Goal: Use online tool/utility: Utilize a website feature to perform a specific function

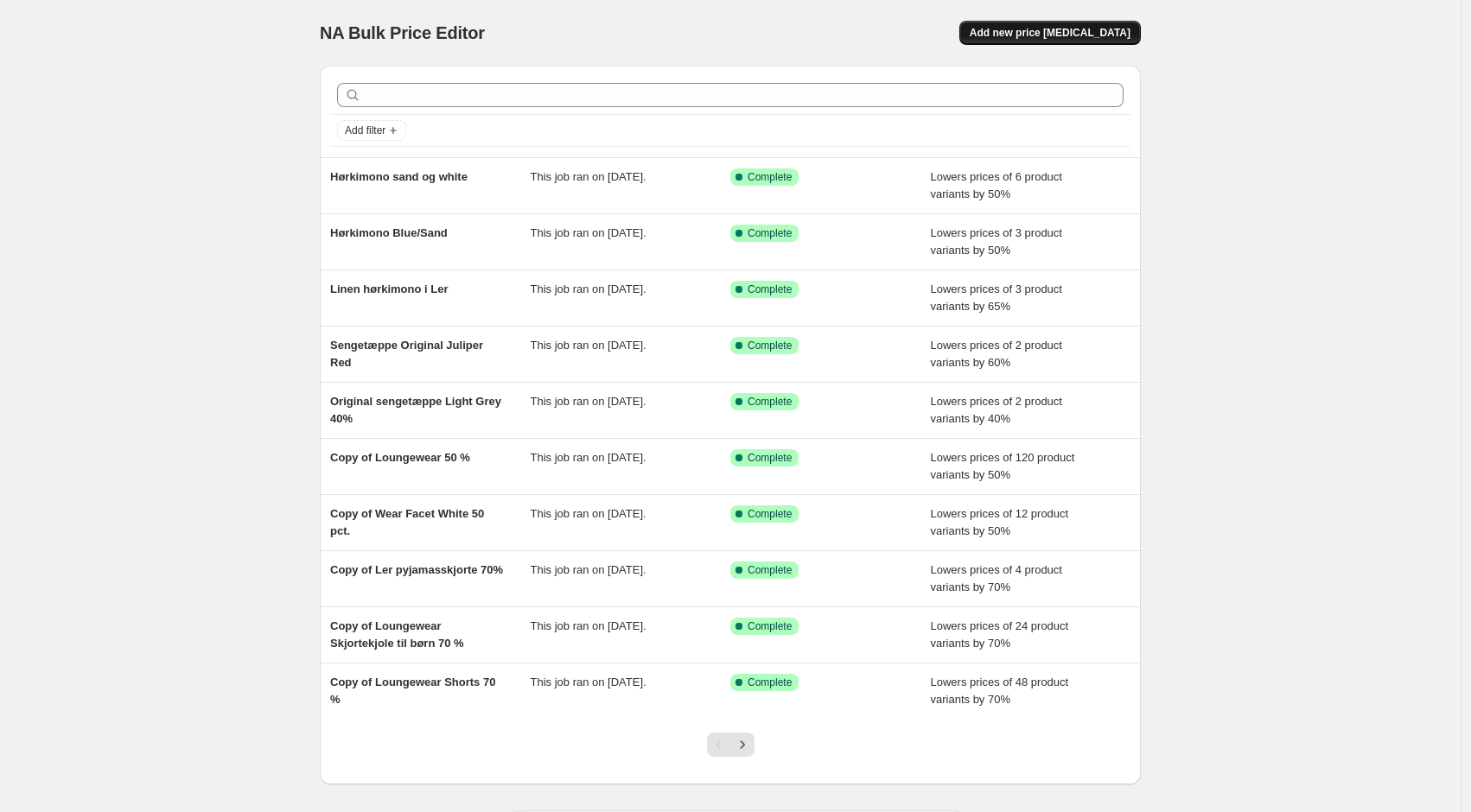
click at [1129, 38] on span "Add new price [MEDICAL_DATA]" at bounding box center [1050, 32] width 161 height 14
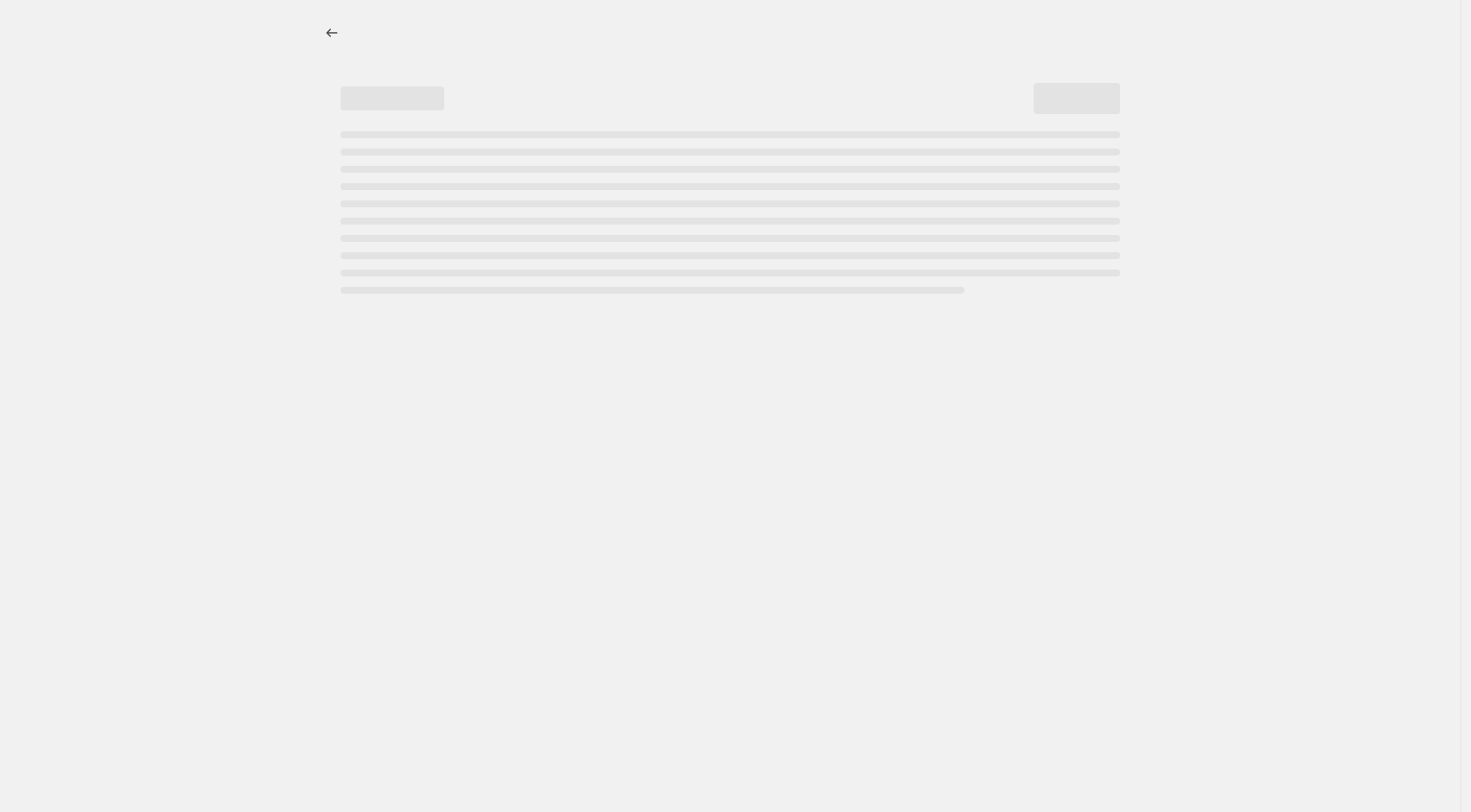
select select "percentage"
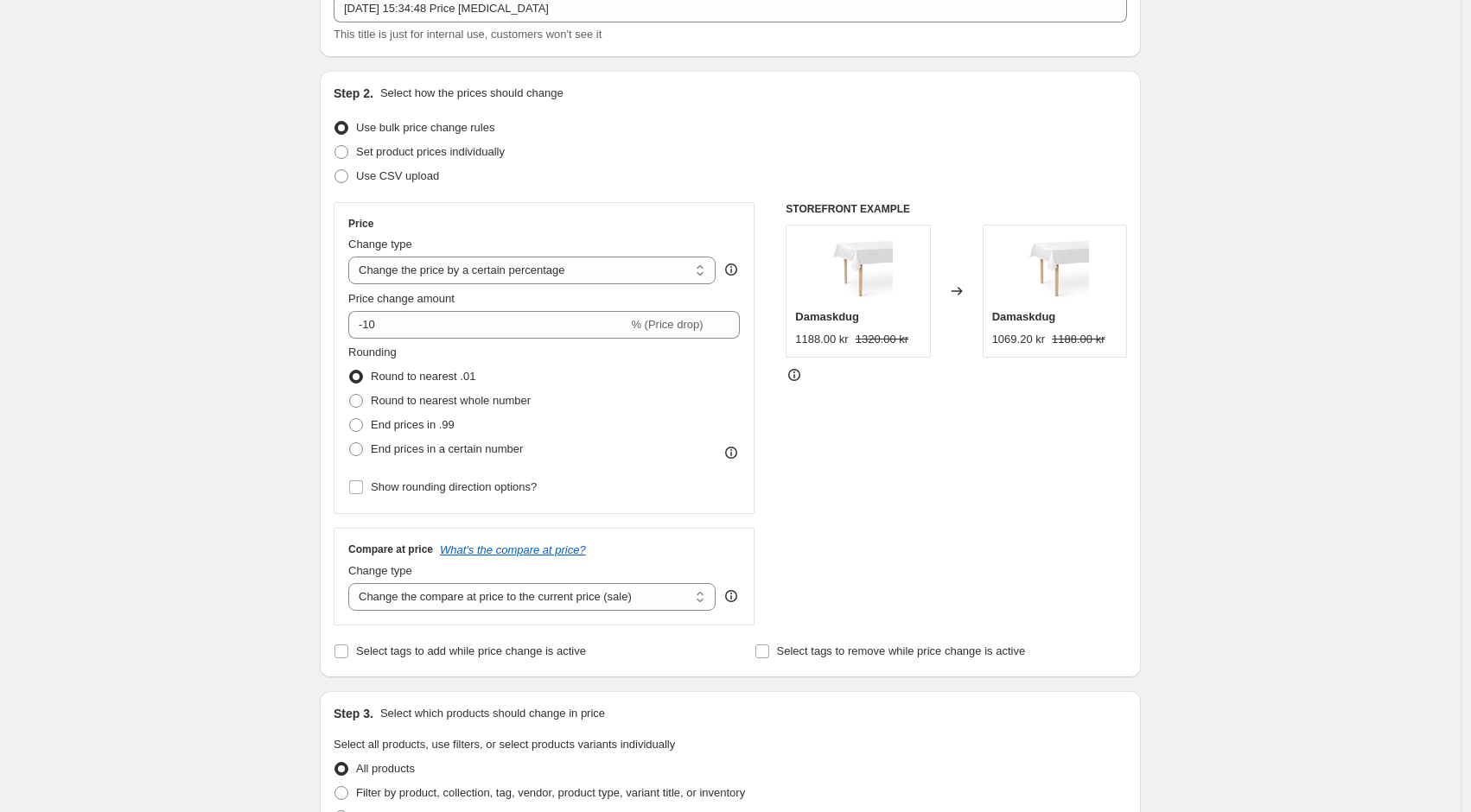
scroll to position [119, 0]
click at [464, 269] on select "Change the price to a certain amount Change the price by a certain amount Chang…" at bounding box center [532, 267] width 367 height 28
click at [353, 253] on select "Change the price to a certain amount Change the price by a certain amount Chang…" at bounding box center [532, 267] width 367 height 28
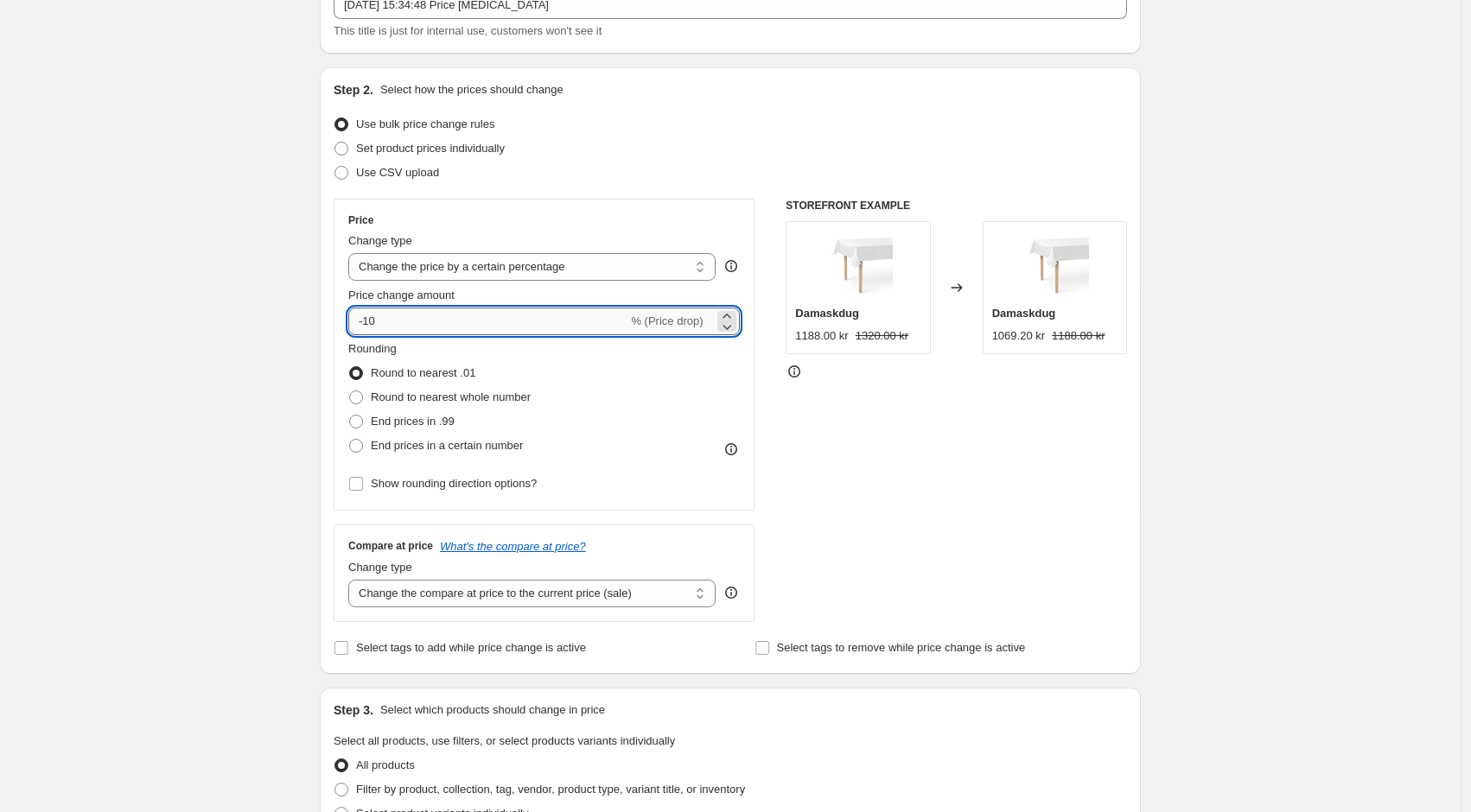
click at [398, 318] on input "-10" at bounding box center [487, 321] width 280 height 28
click at [362, 423] on span at bounding box center [355, 422] width 14 height 14
click at [350, 416] on input "End prices in .99" at bounding box center [349, 415] width 1 height 1
radio input "true"
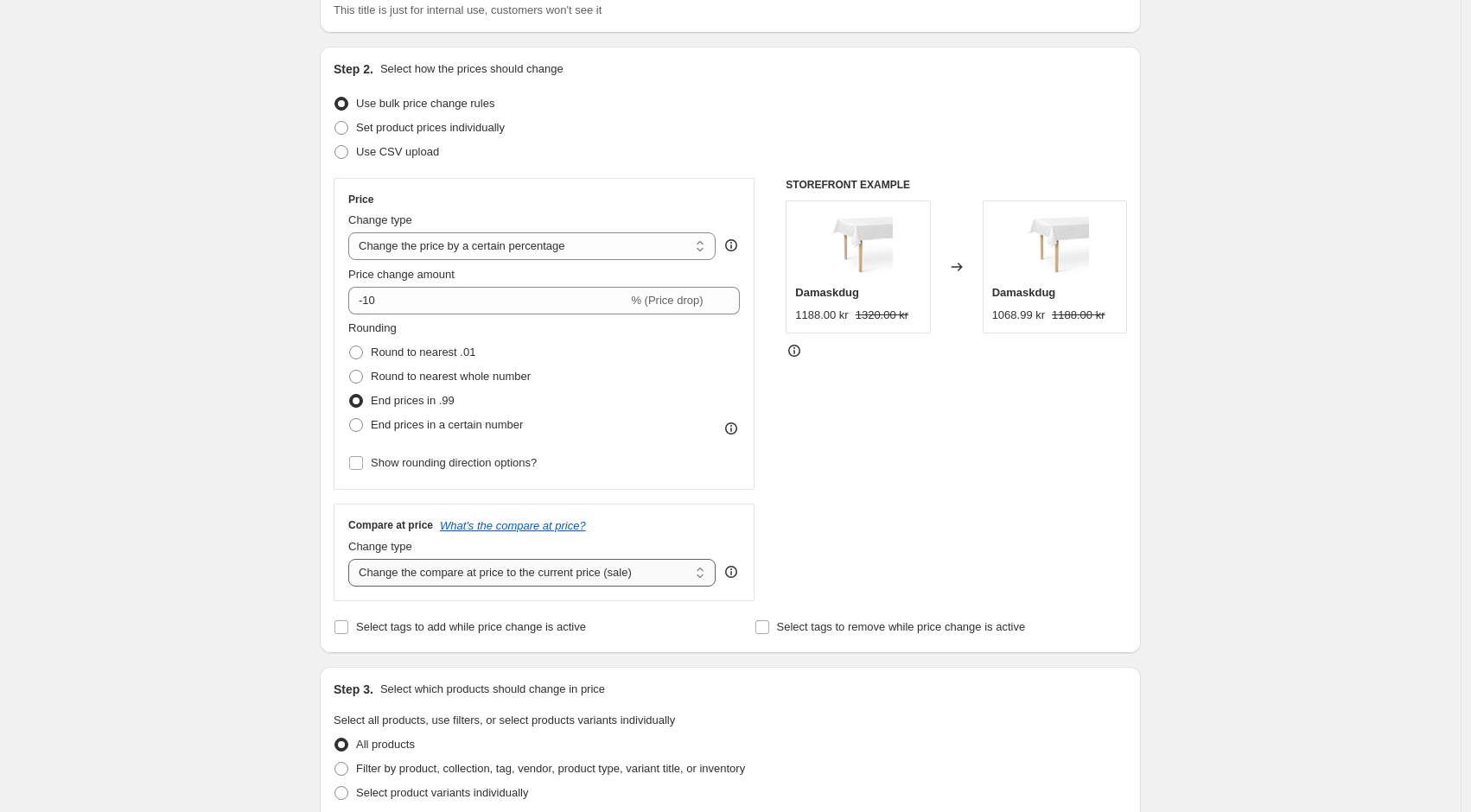
scroll to position [150, 0]
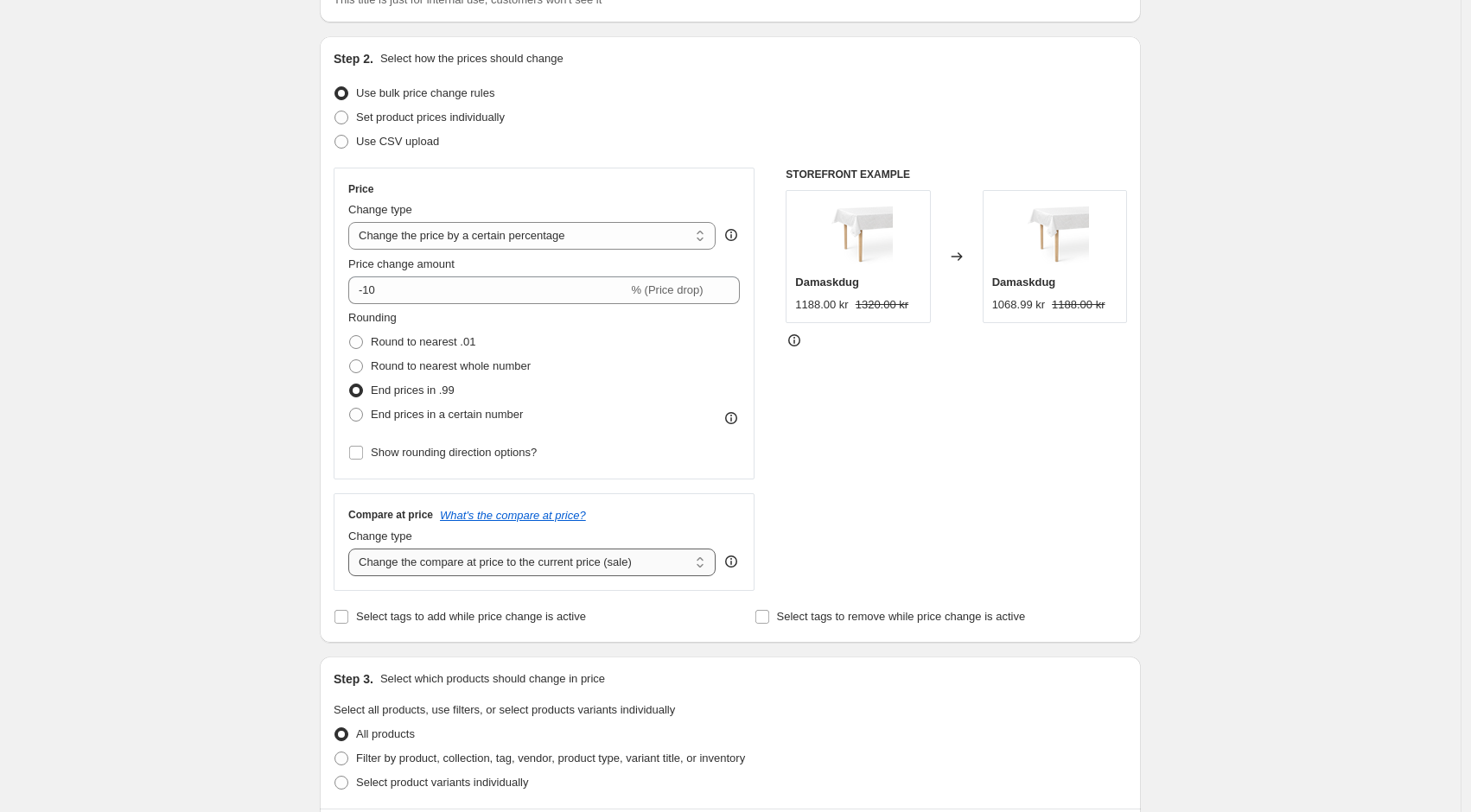
click at [437, 562] on select "Change the compare at price to the current price (sale) Change the compare at p…" at bounding box center [532, 563] width 367 height 28
click at [353, 549] on select "Change the compare at price to the current price (sale) Change the compare at p…" at bounding box center [532, 563] width 367 height 28
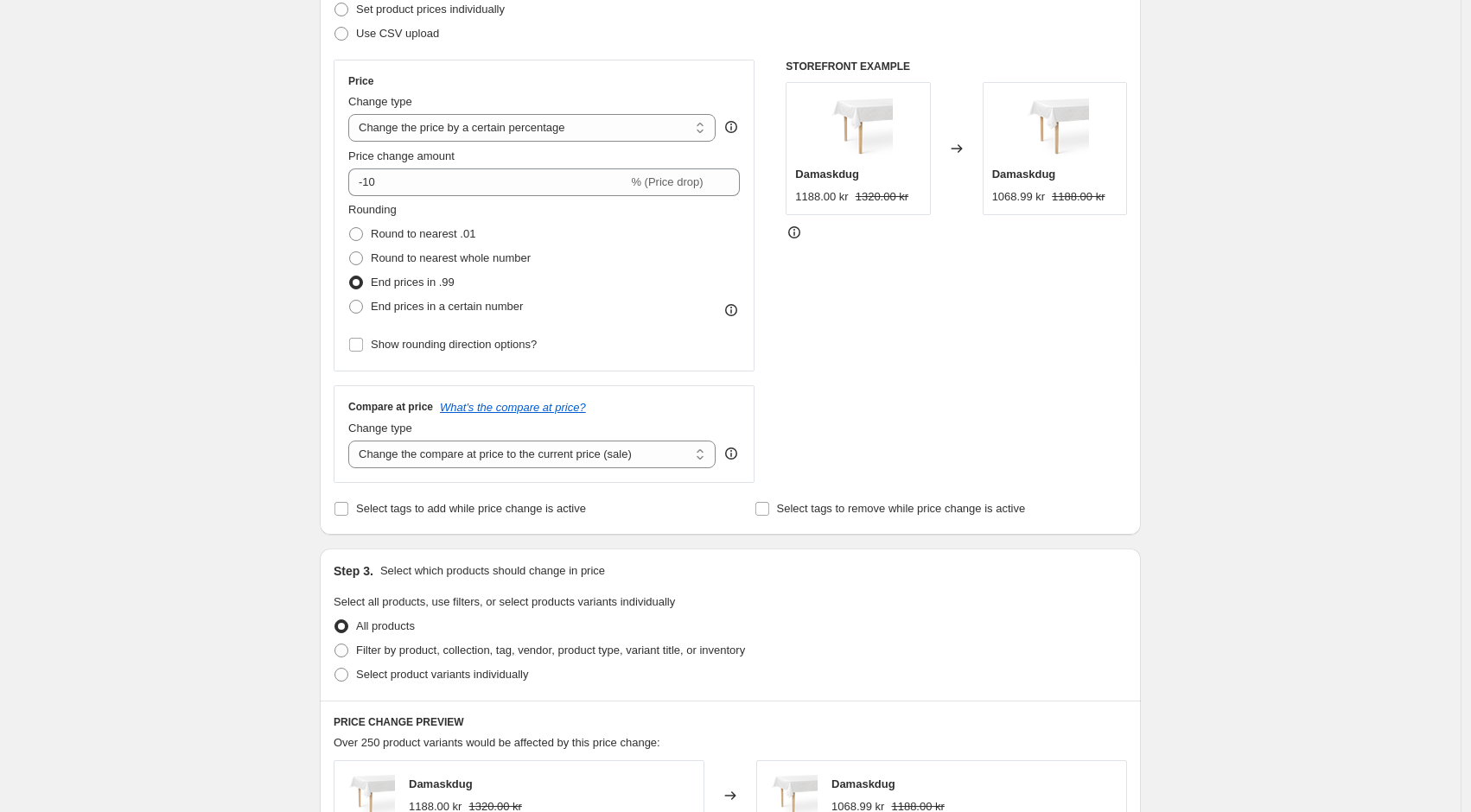
scroll to position [67, 0]
